Goal: Task Accomplishment & Management: Use online tool/utility

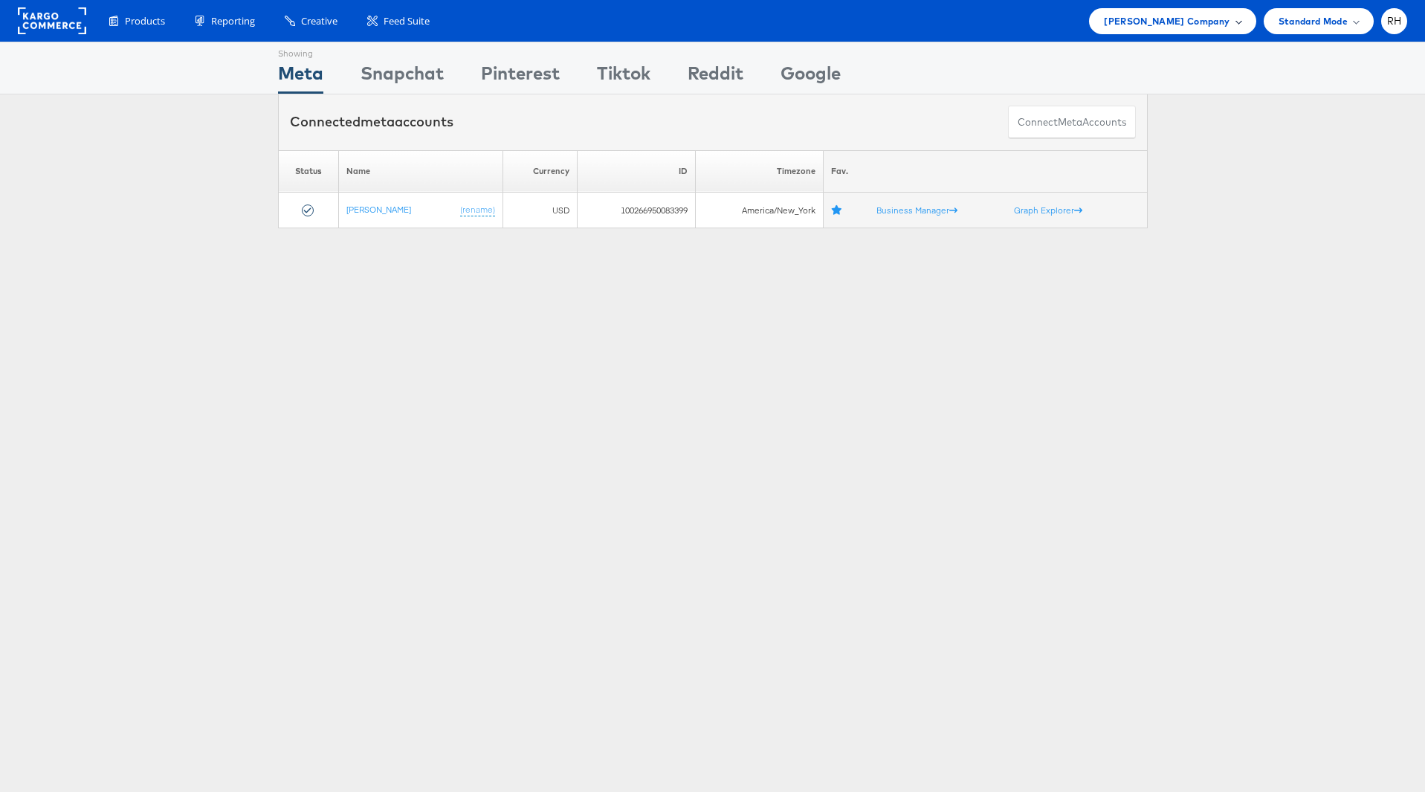
click at [1231, 18] on div "Steve Madden Company" at bounding box center [1172, 21] width 137 height 16
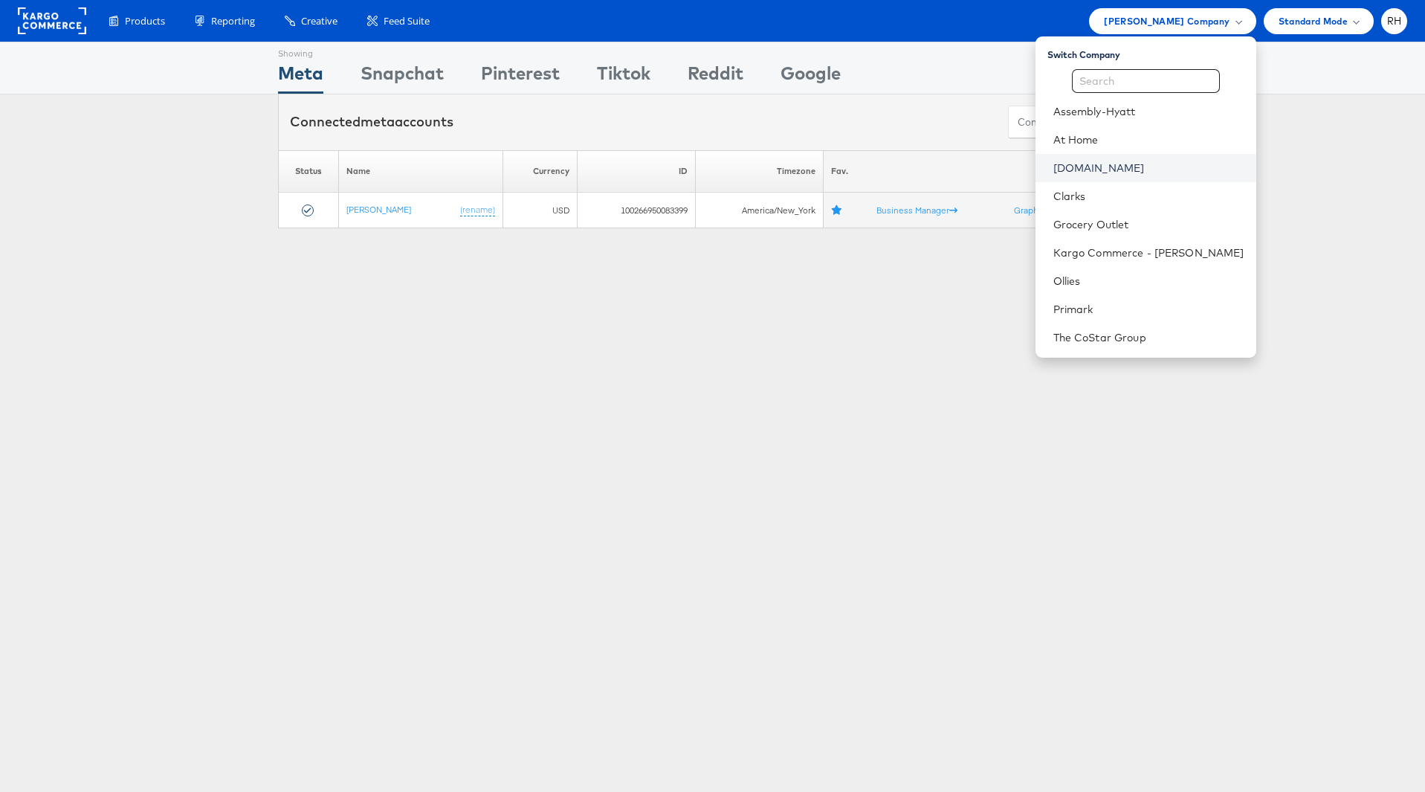
click at [1163, 167] on link "[DOMAIN_NAME]" at bounding box center [1149, 168] width 191 height 15
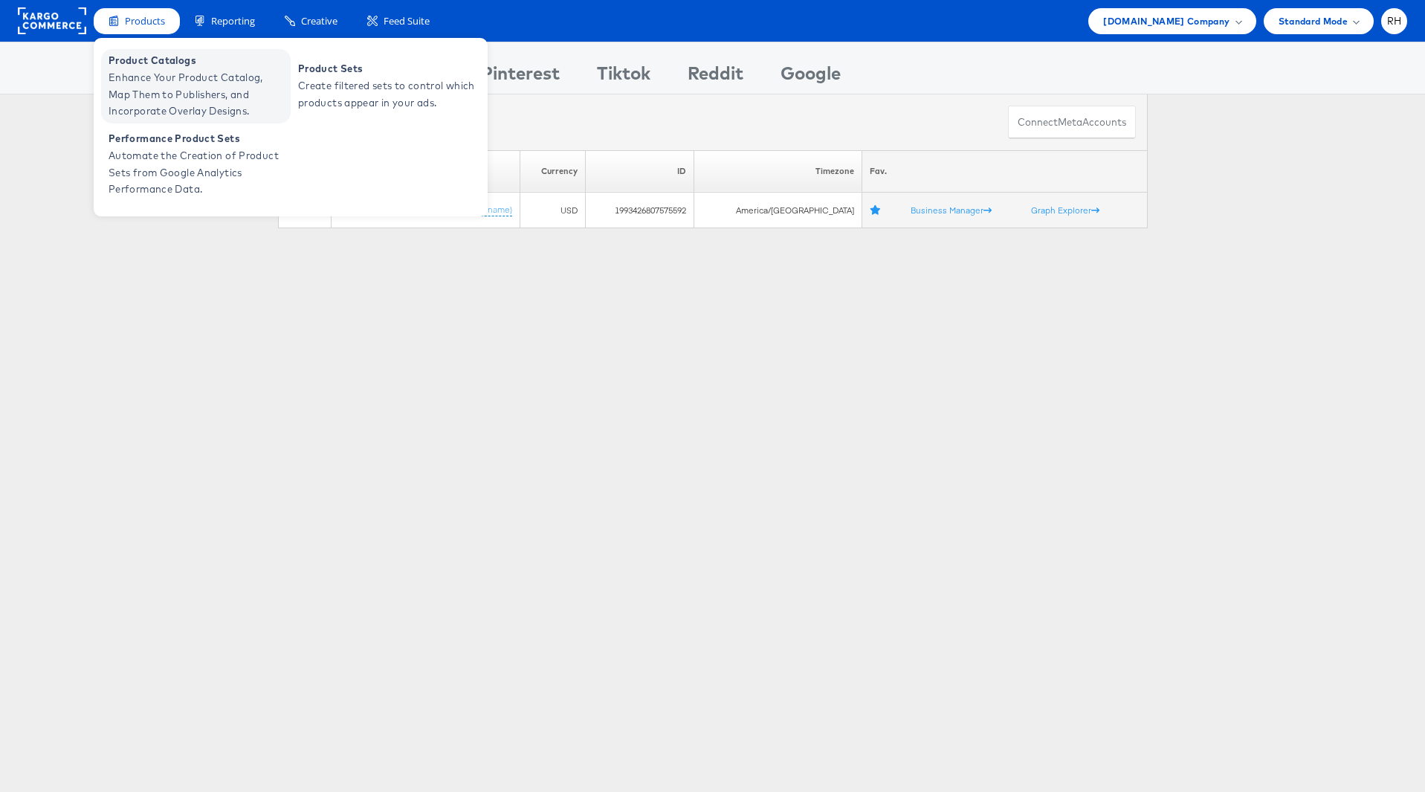
click at [157, 77] on span "Enhance Your Product Catalog, Map Them to Publishers, and Incorporate Overlay D…" at bounding box center [198, 94] width 178 height 51
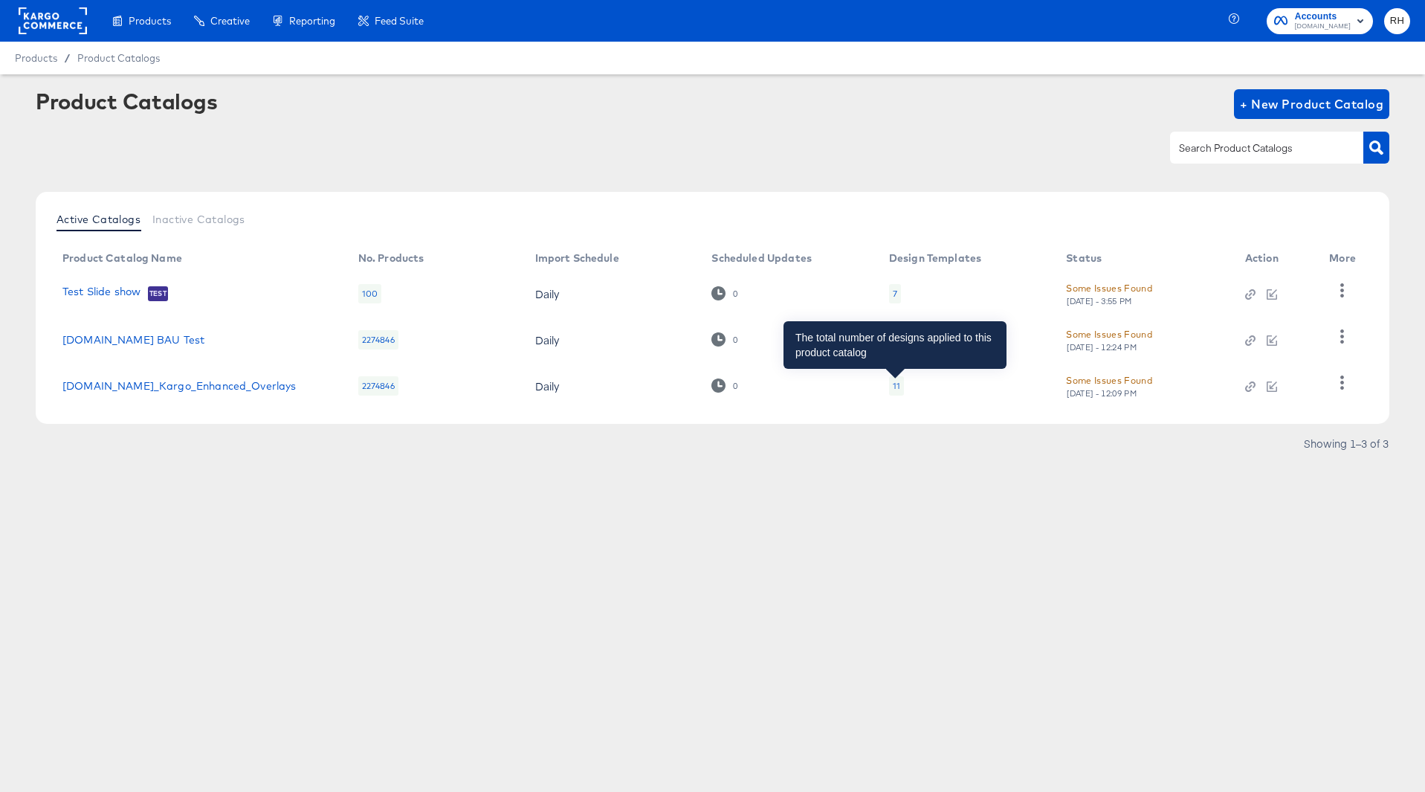
click at [897, 384] on div "11" at bounding box center [896, 386] width 7 height 12
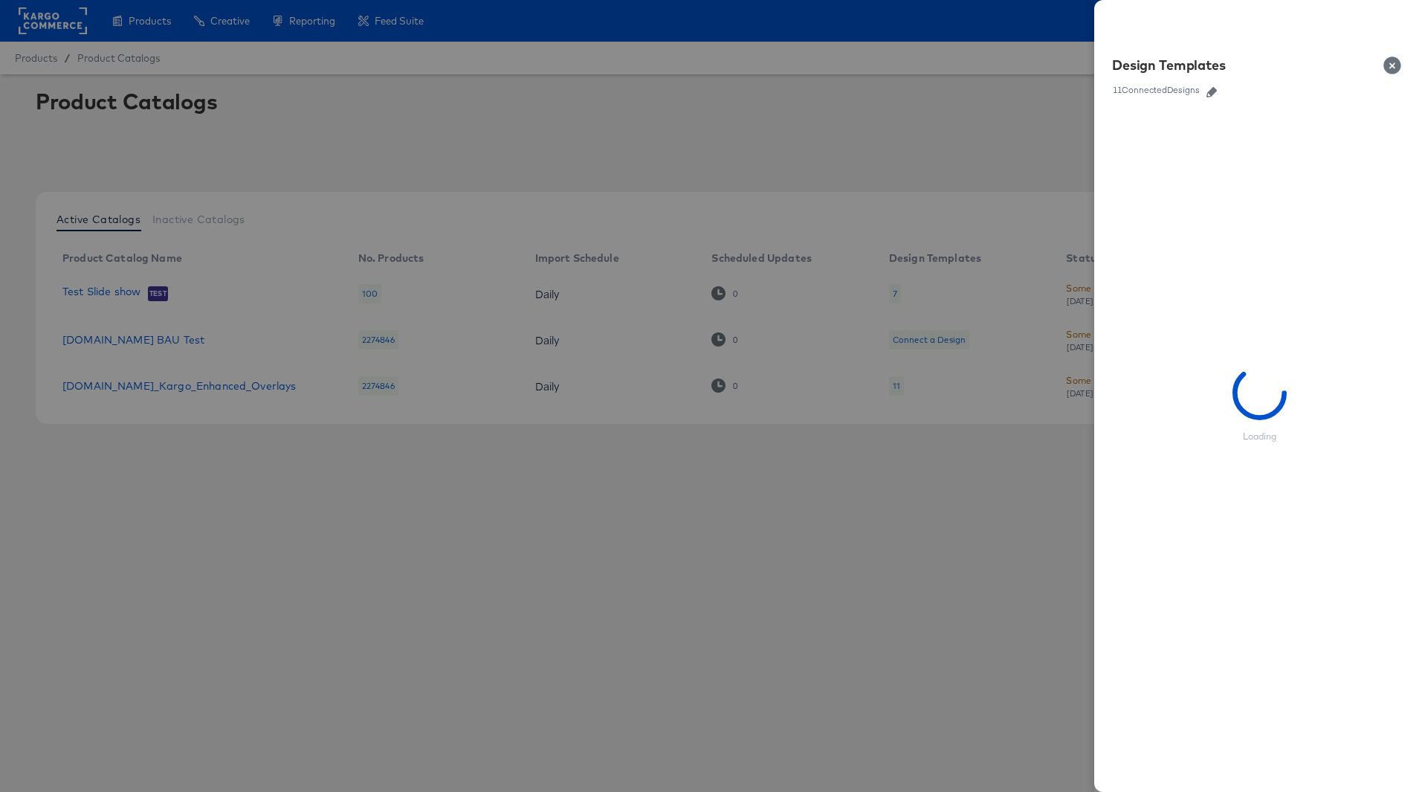
click at [1212, 93] on icon "button" at bounding box center [1212, 92] width 10 height 10
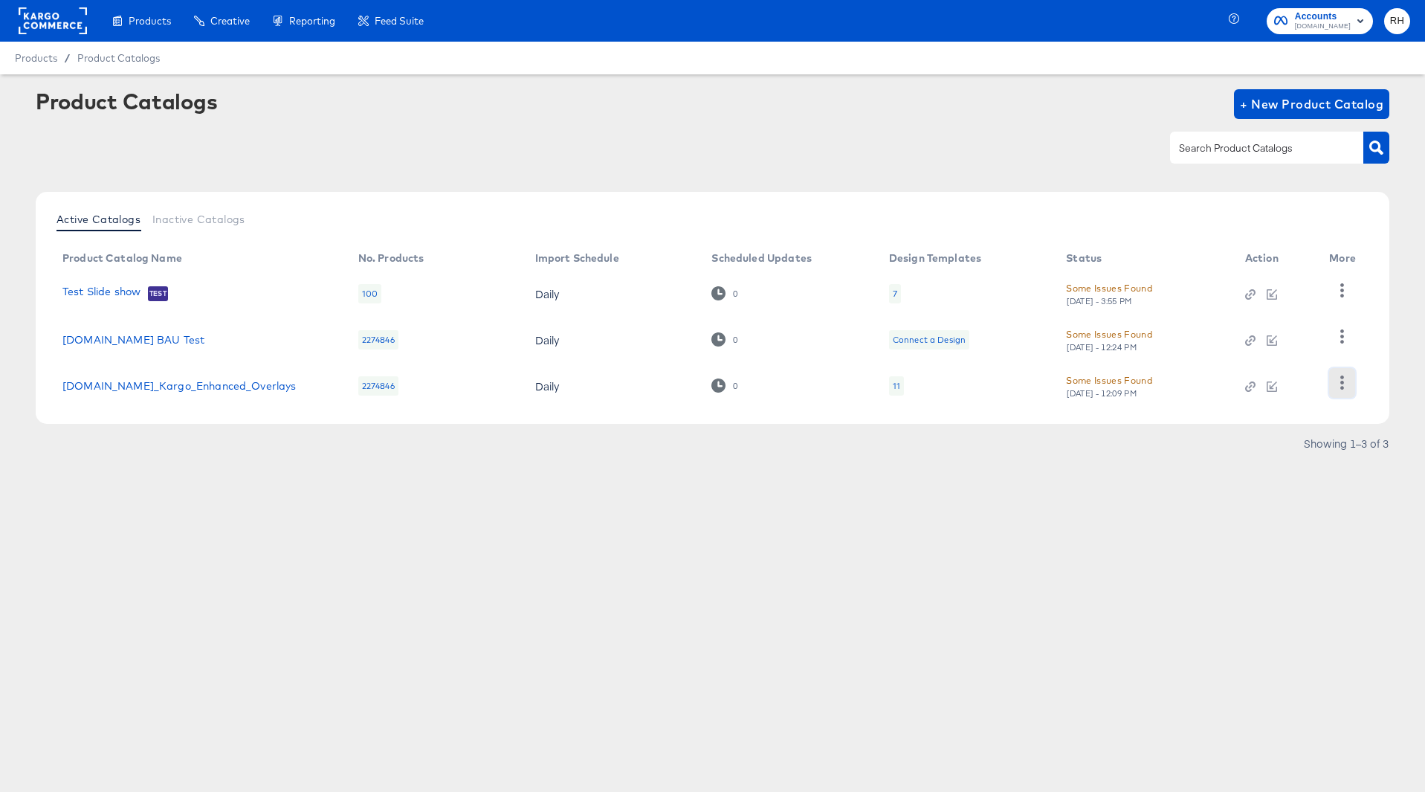
click at [1337, 380] on icon "button" at bounding box center [1342, 383] width 14 height 14
click at [1319, 288] on div "Changelog" at bounding box center [1282, 284] width 149 height 24
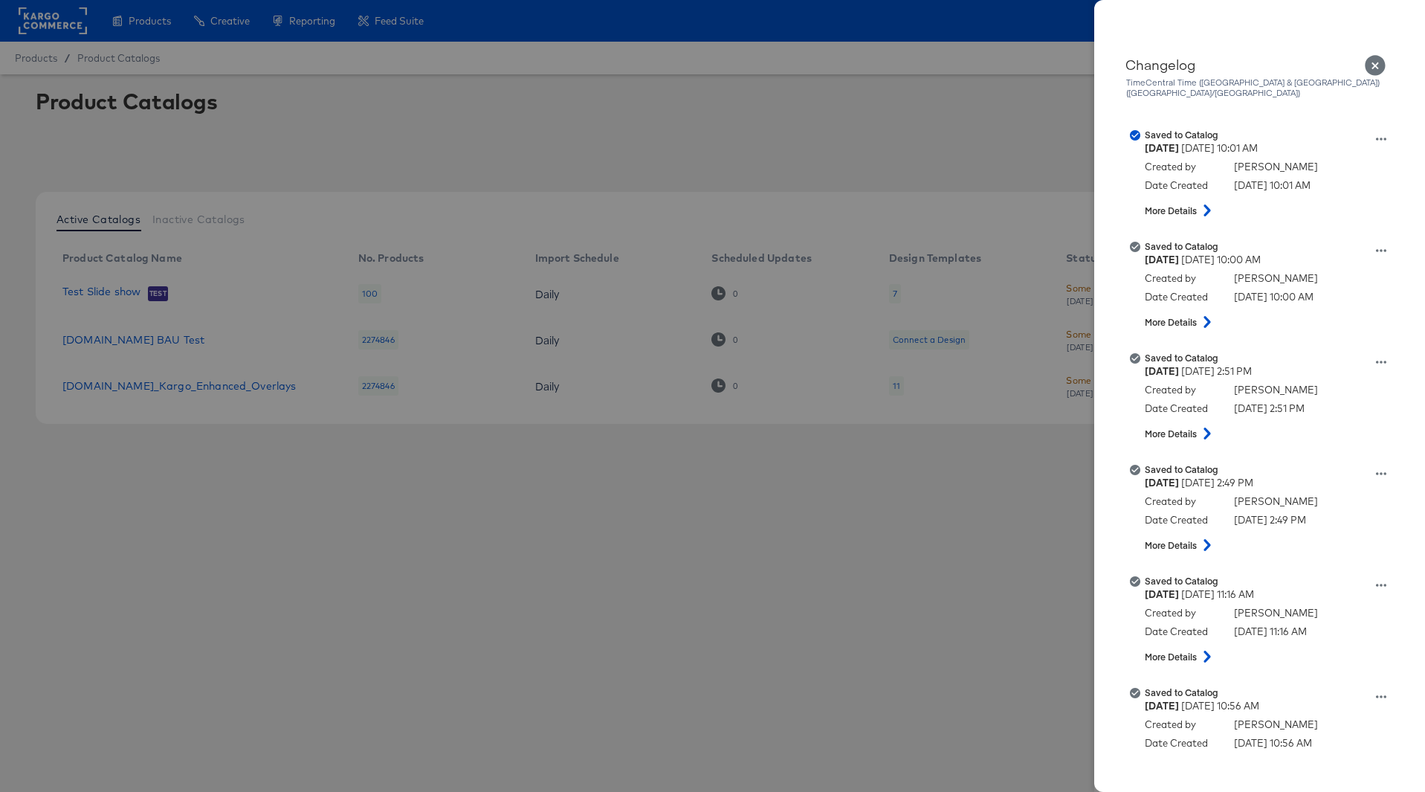
click at [1376, 67] on icon "Close" at bounding box center [1376, 66] width 22 height 22
